Goal: Task Accomplishment & Management: Use online tool/utility

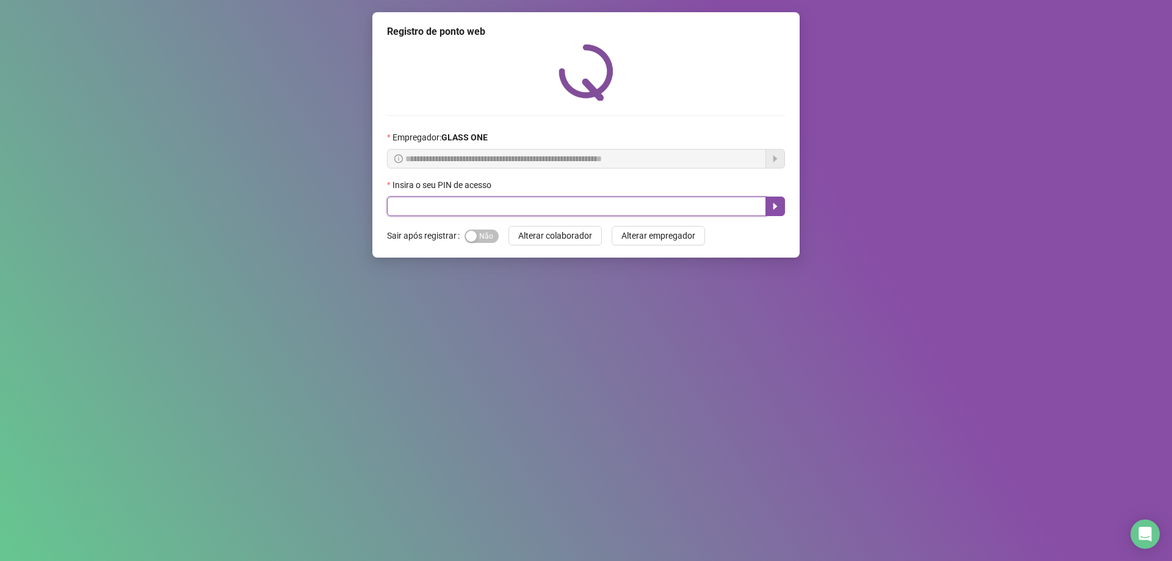
click at [464, 212] on input "text" at bounding box center [576, 207] width 379 height 20
type input "*****"
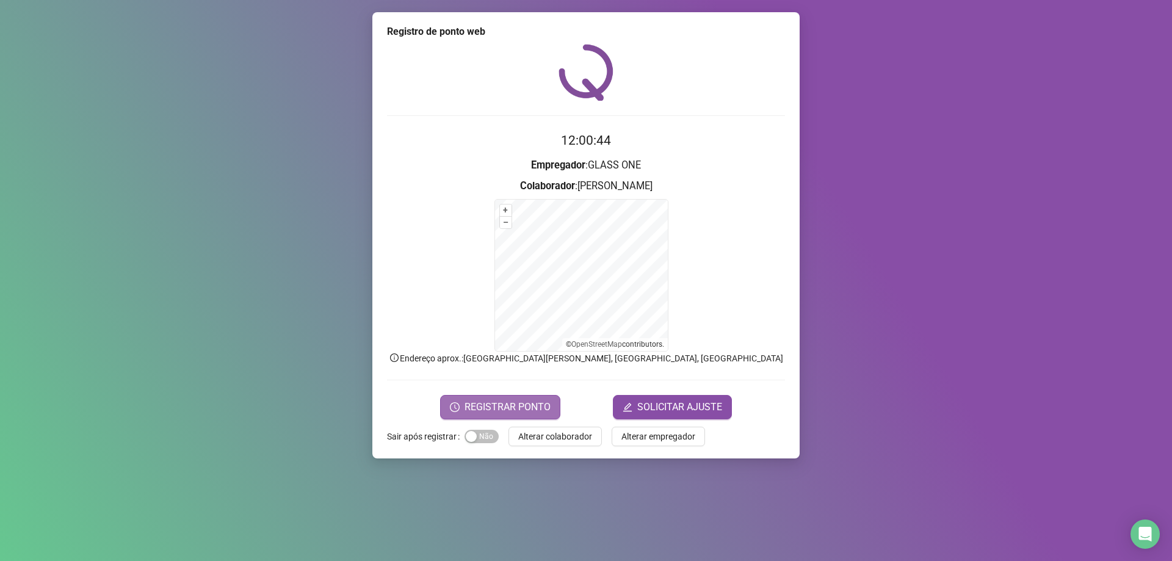
click at [509, 407] on span "REGISTRAR PONTO" at bounding box center [508, 407] width 86 height 15
